Goal: Contribute content: Add original content to the website for others to see

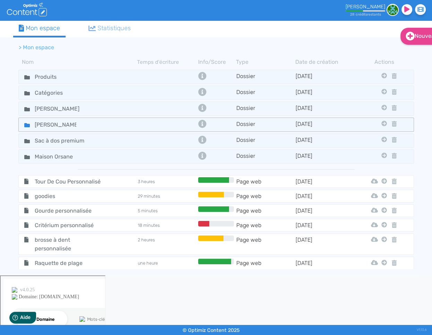
click at [23, 124] on fa-icon at bounding box center [24, 125] width 10 height 10
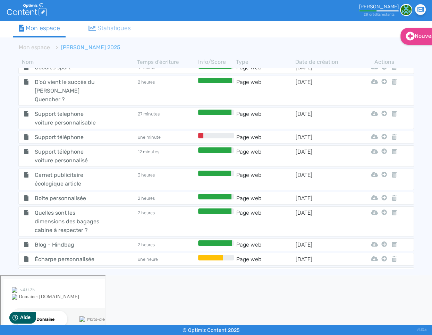
scroll to position [852, 0]
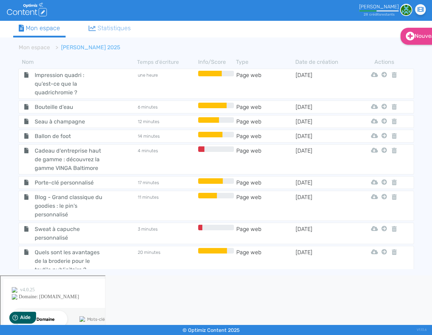
click at [44, 280] on span "Calendrier de l'Avent" at bounding box center [69, 284] width 78 height 9
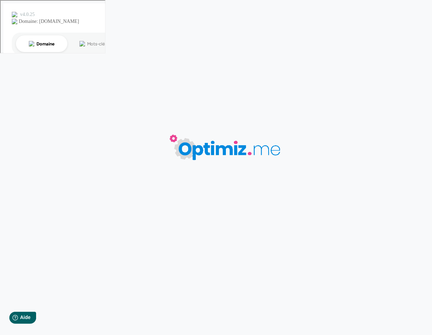
type input "Calendrier de l'Avent"
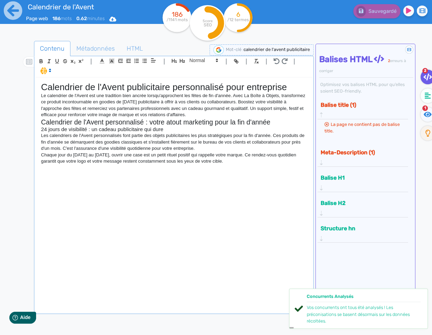
click at [198, 155] on p "Chaque jour du [DATE] au [DATE], ouvrir une case est un petit rituel positif qu…" at bounding box center [174, 158] width 266 height 13
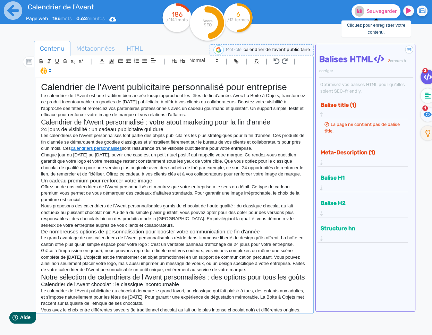
click at [380, 10] on span "Sauvegarder" at bounding box center [382, 11] width 30 height 6
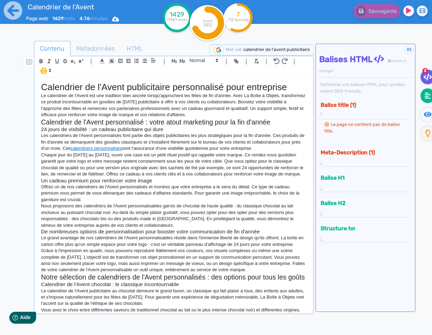
click at [423, 96] on fa-icon at bounding box center [428, 96] width 14 height 15
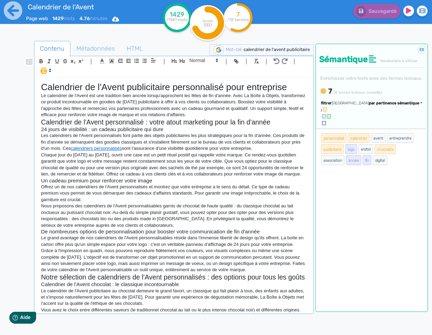
click at [178, 244] on p "Le grand avantage de nos calendriers de l'Avent personnalisables réside dans l'…" at bounding box center [174, 241] width 266 height 13
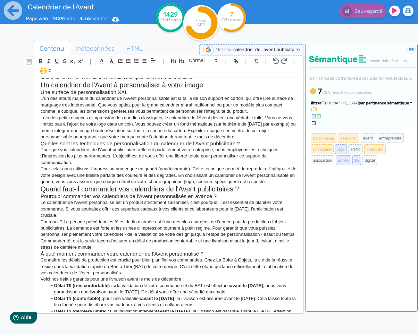
scroll to position [396, 0]
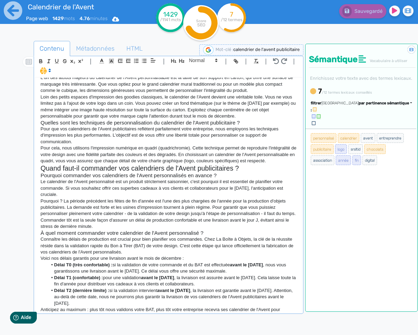
click at [142, 209] on p "Pourquoi ? La période précédent les fêtes de fin d'année est l'une des plus cha…" at bounding box center [169, 214] width 256 height 32
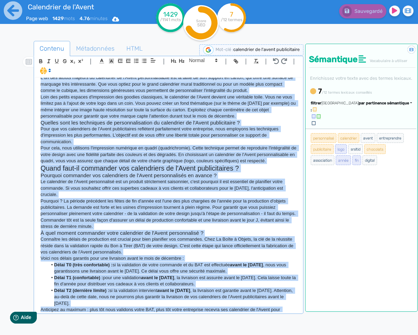
copy div "Loremipsum do s'Ametc adipiscingel seddoeiusmod temp incididunt Ut laboreetdo m…"
drag, startPoint x: 211, startPoint y: 222, endPoint x: 211, endPoint y: 204, distance: 17.4
click at [211, 221] on p "Pourquoi ? La période précédent les fêtes de fin d'année est l'une des plus cha…" at bounding box center [169, 214] width 256 height 32
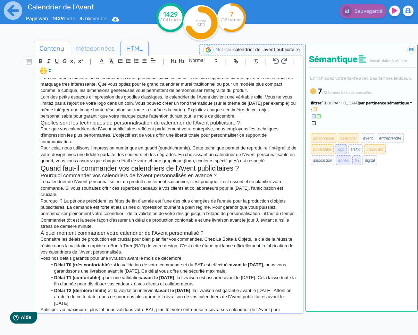
click at [134, 44] on span "HTML" at bounding box center [134, 48] width 27 height 19
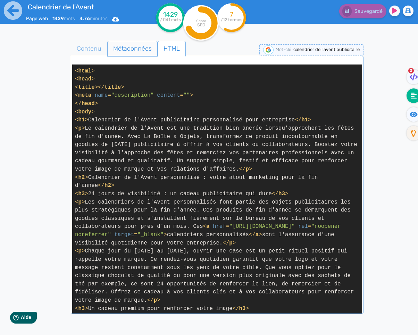
click at [135, 50] on span "Métadonnées" at bounding box center [133, 48] width 50 height 19
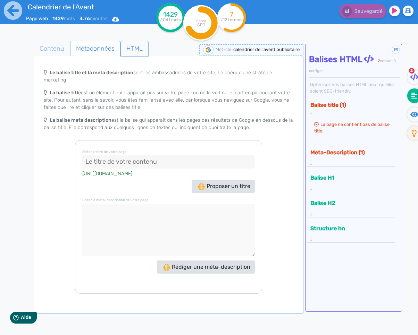
click at [133, 48] on span "HTML" at bounding box center [134, 48] width 27 height 19
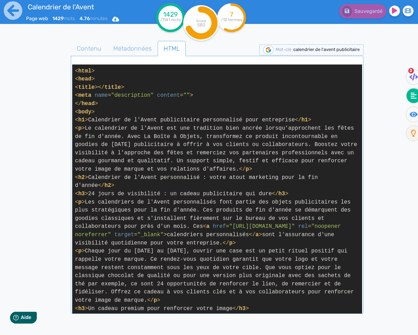
drag, startPoint x: 123, startPoint y: 149, endPoint x: 118, endPoint y: 146, distance: 6.1
click at [75, 128] on span "< p >" at bounding box center [80, 128] width 10 height 6
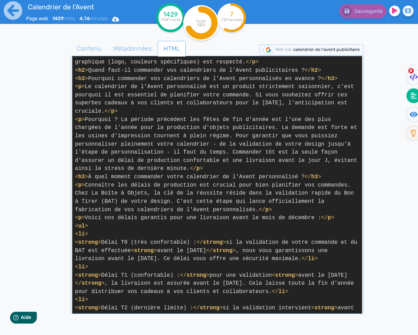
scroll to position [984, 0]
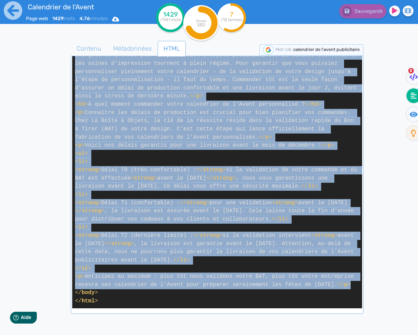
drag, startPoint x: 75, startPoint y: 128, endPoint x: 349, endPoint y: 287, distance: 316.6
copy span "< l > Ip dolorsitam co a'Elits doe tem incididun utla etdolo magnaa'enimadmini …"
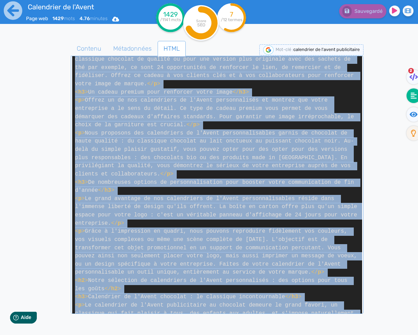
scroll to position [0, 0]
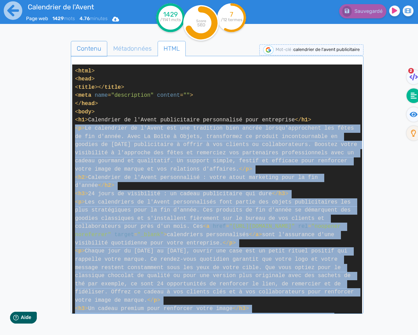
click at [93, 46] on span "Contenu" at bounding box center [89, 48] width 36 height 19
